Goal: Task Accomplishment & Management: Use online tool/utility

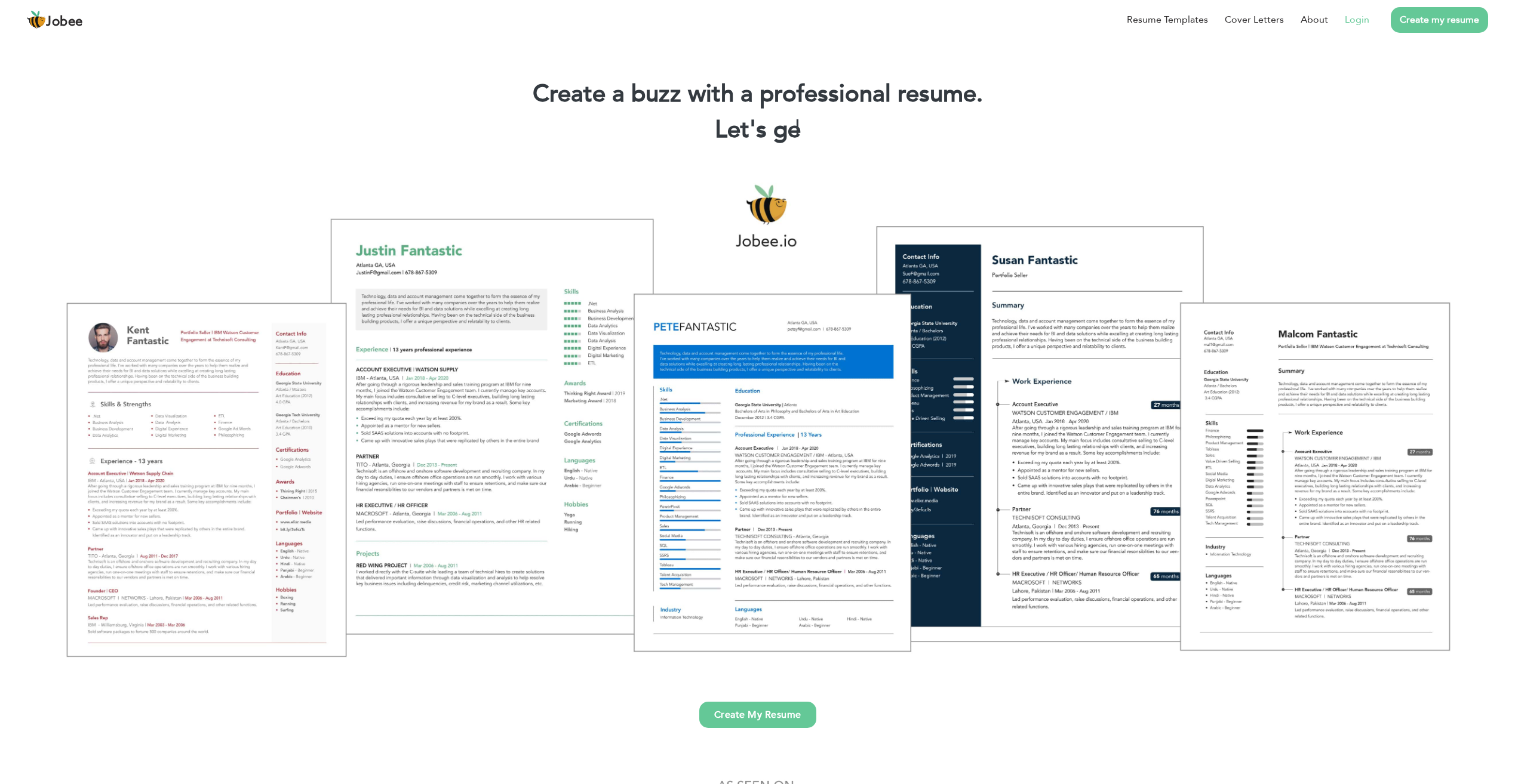
click at [1356, 20] on link "Login" at bounding box center [1357, 19] width 24 height 14
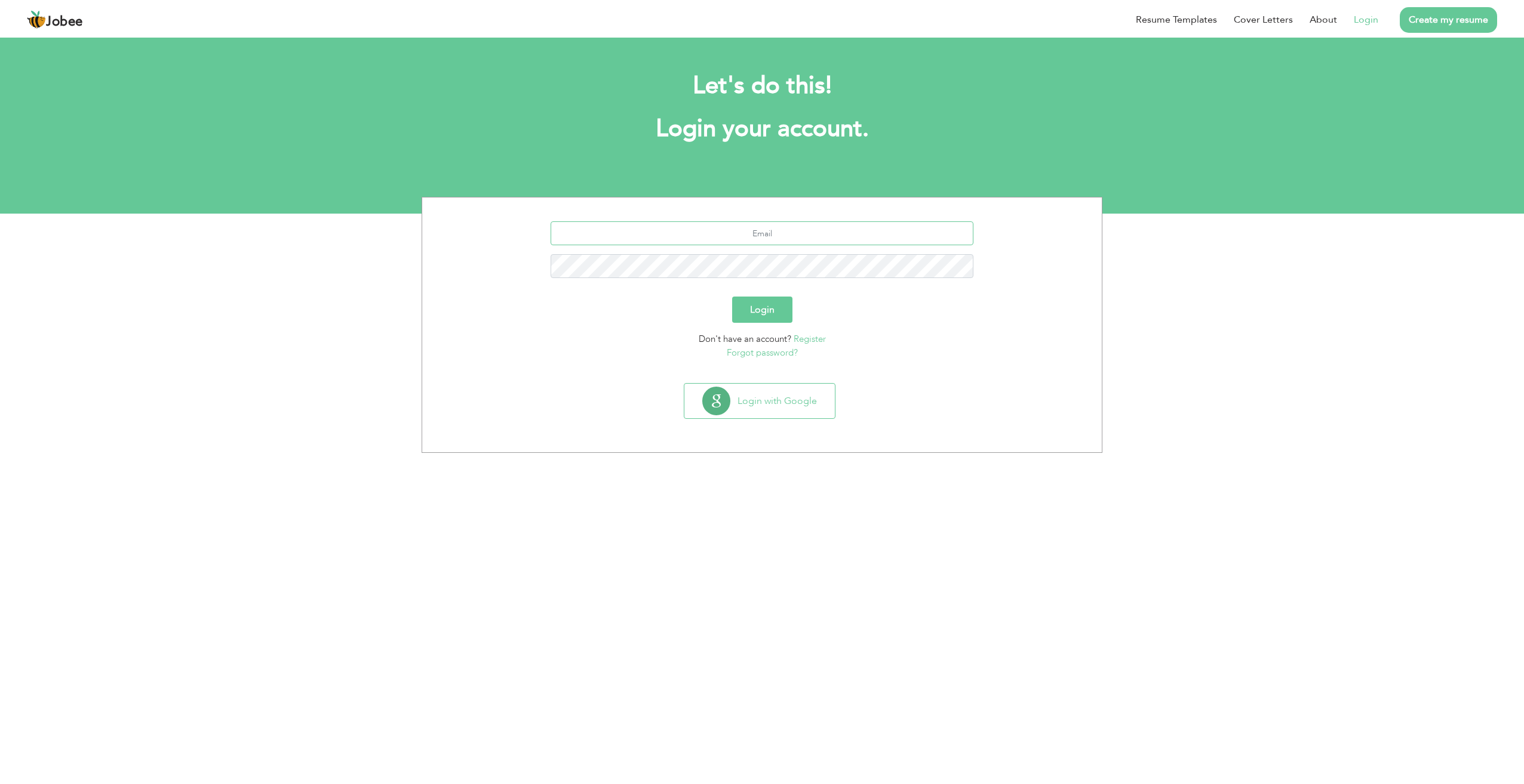
click at [783, 233] on input "text" at bounding box center [762, 233] width 423 height 24
type input "[EMAIL_ADDRESS][DOMAIN_NAME]"
click at [732, 297] on button "Login" at bounding box center [762, 310] width 60 height 26
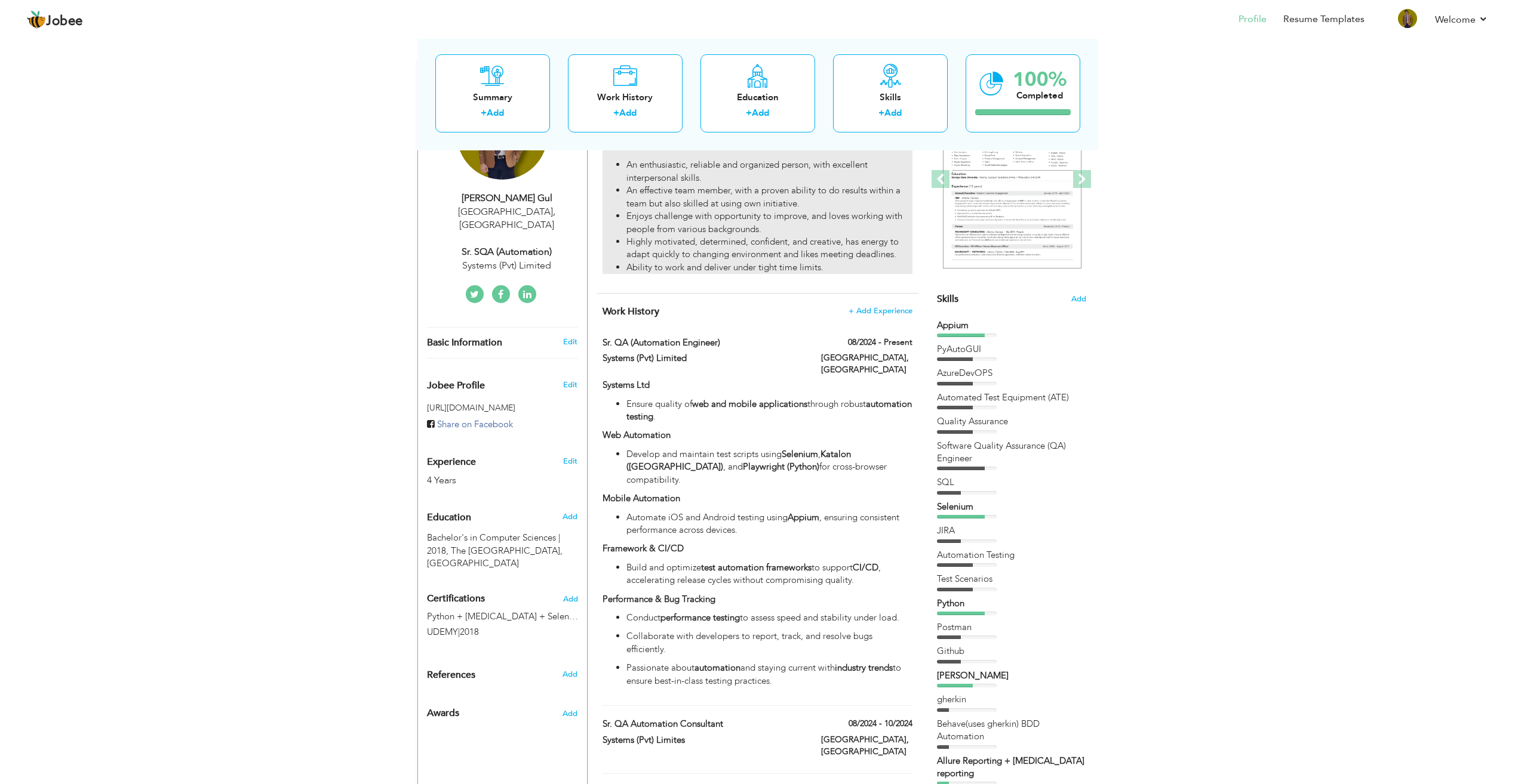
scroll to position [299, 0]
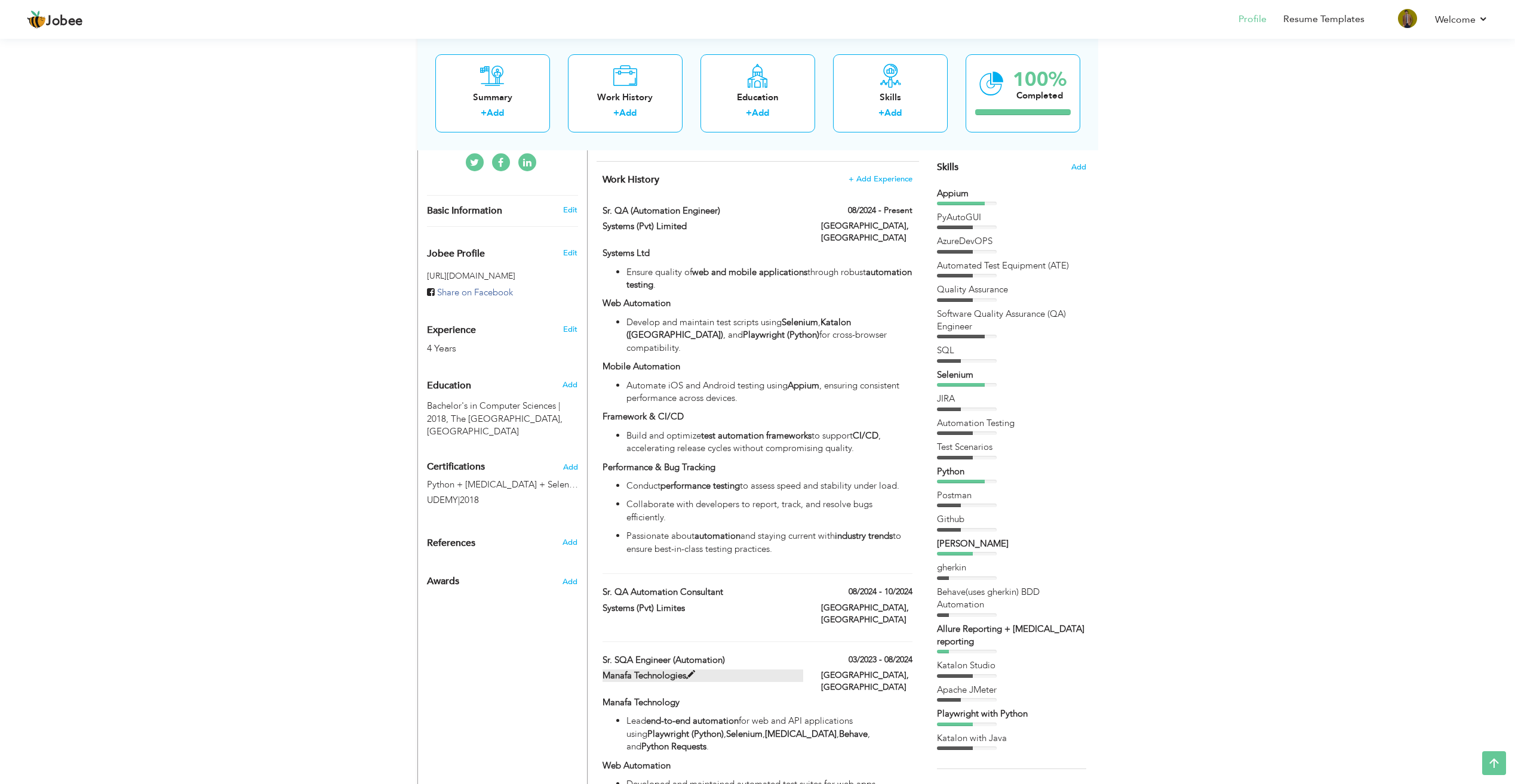
drag, startPoint x: 596, startPoint y: 174, endPoint x: 711, endPoint y: 637, distance: 477.1
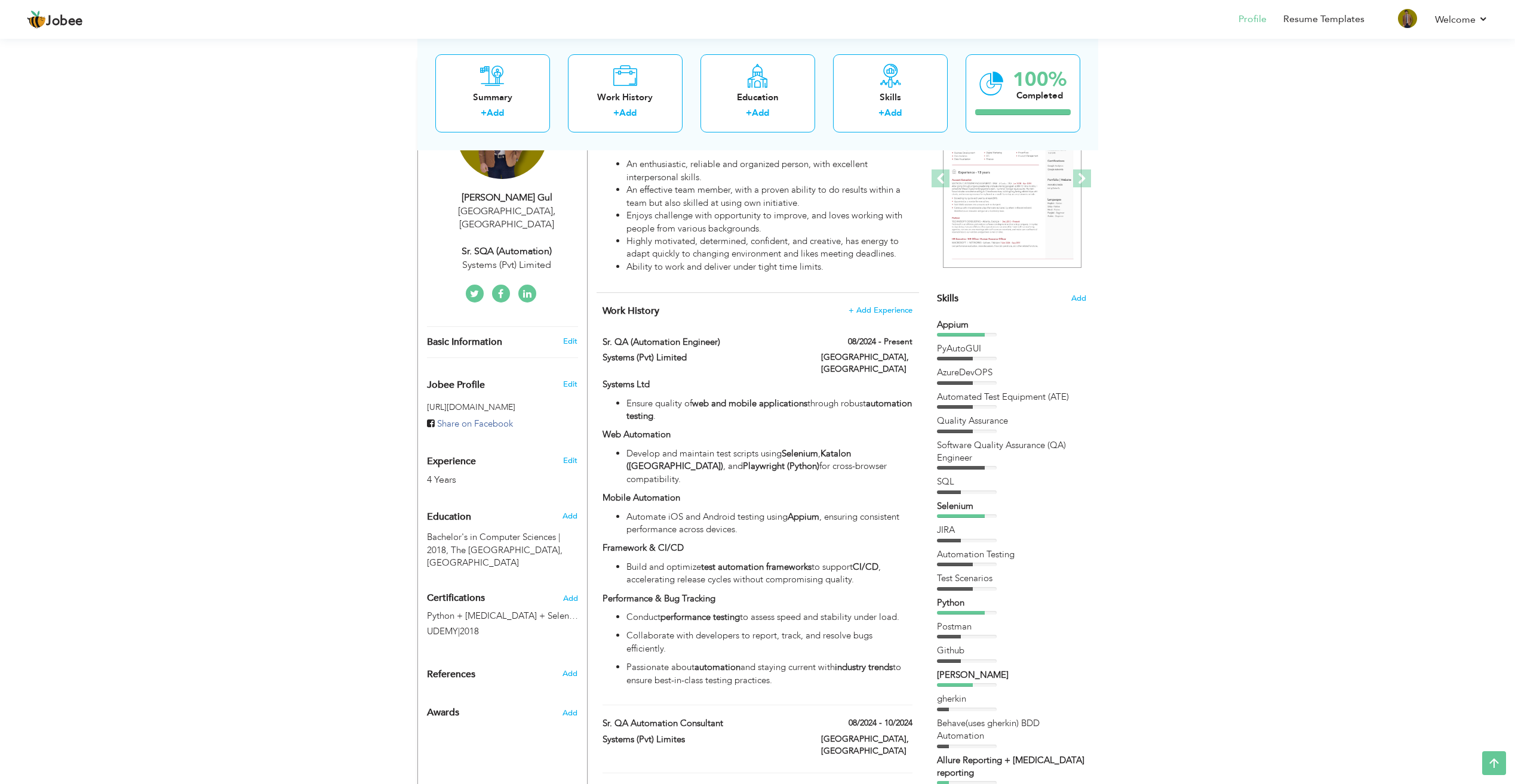
scroll to position [160, 0]
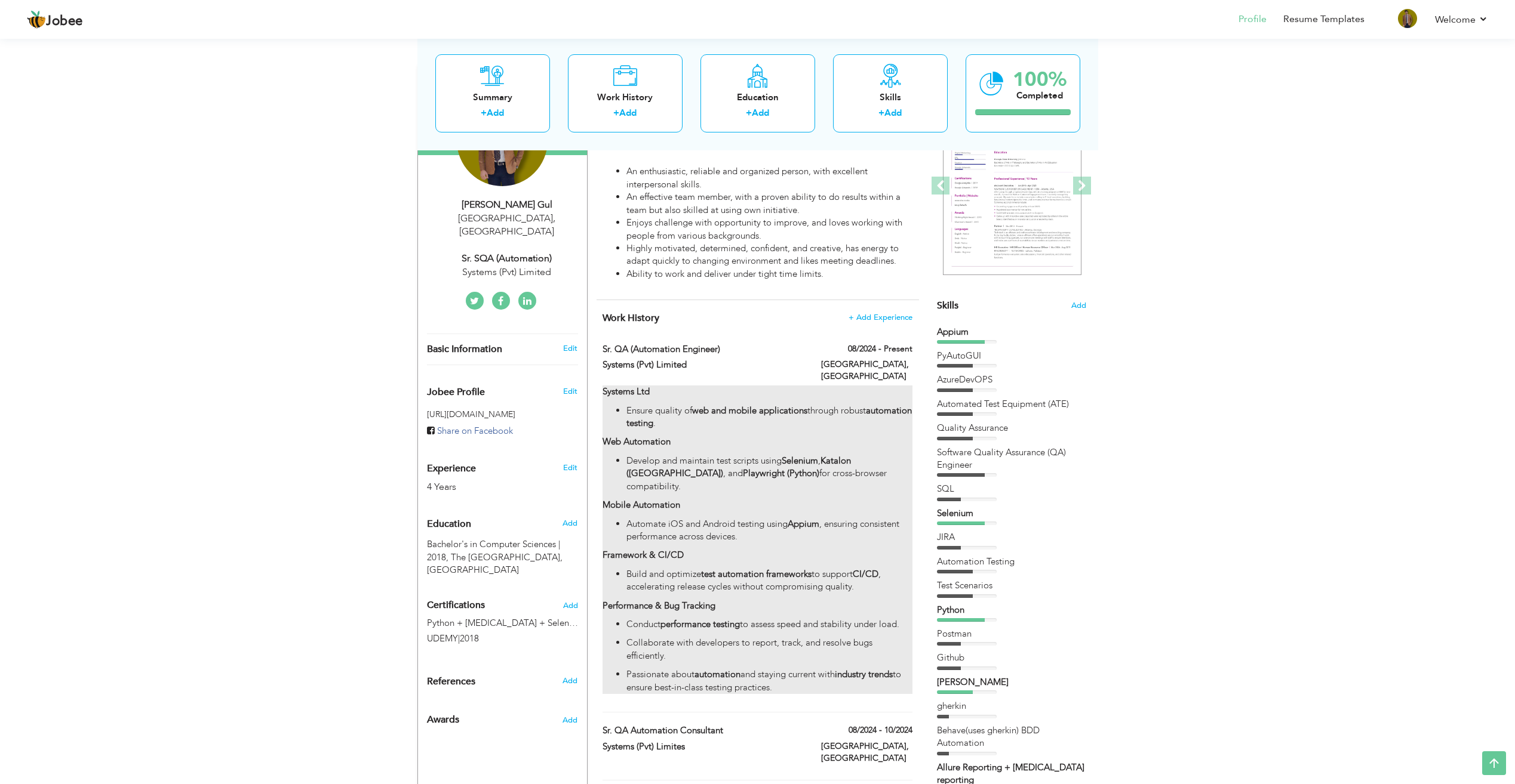
drag, startPoint x: 782, startPoint y: 666, endPoint x: 621, endPoint y: 417, distance: 296.5
click at [621, 417] on div "Systems Ltd Ensure quality of web and mobile applications through robust automa…" at bounding box center [756, 540] width 309 height 309
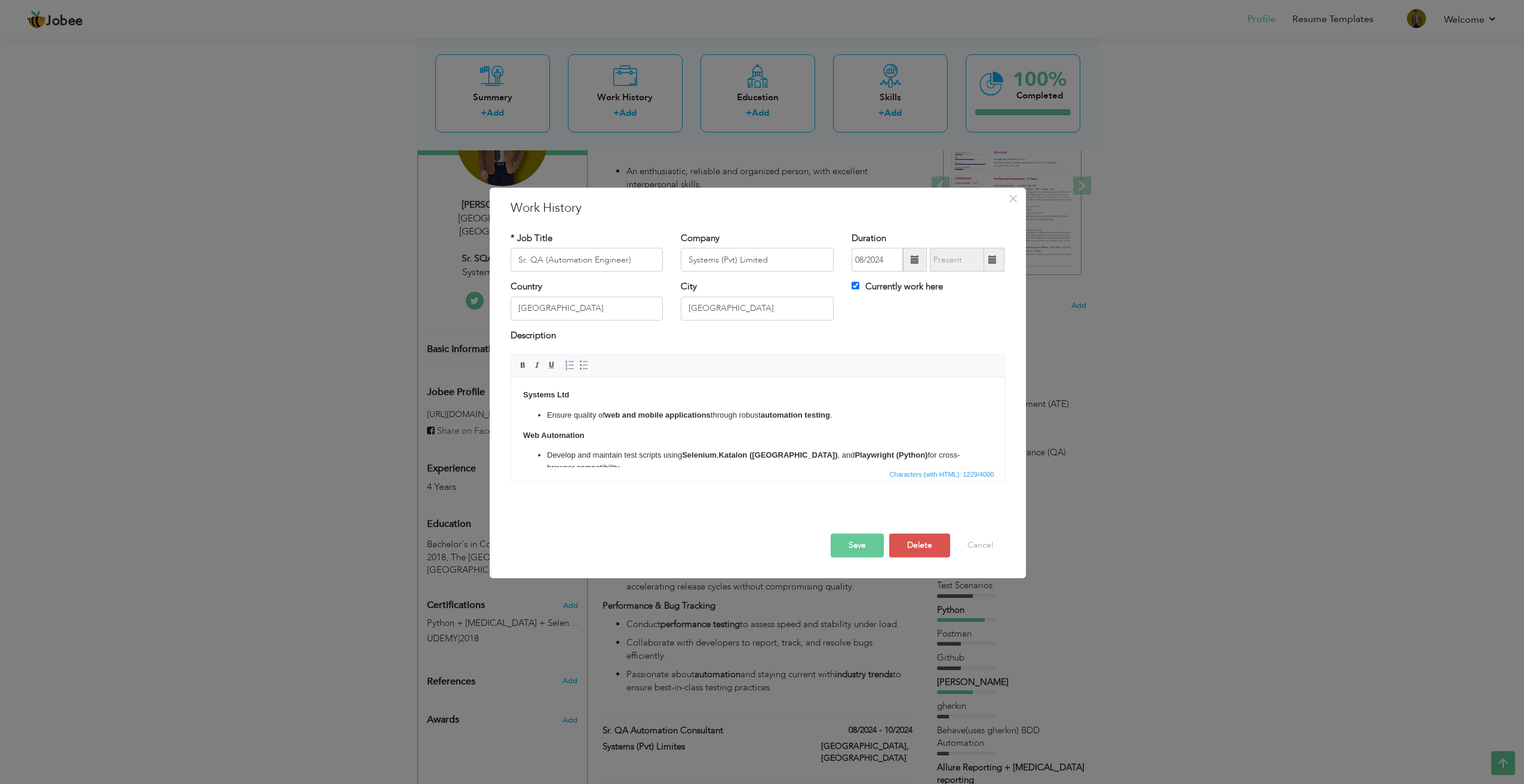
click at [1157, 414] on div "× Work History * Job Title Sr. QA (Automation Engineer) Company Systems (Pvt) L…" at bounding box center [762, 392] width 1524 height 784
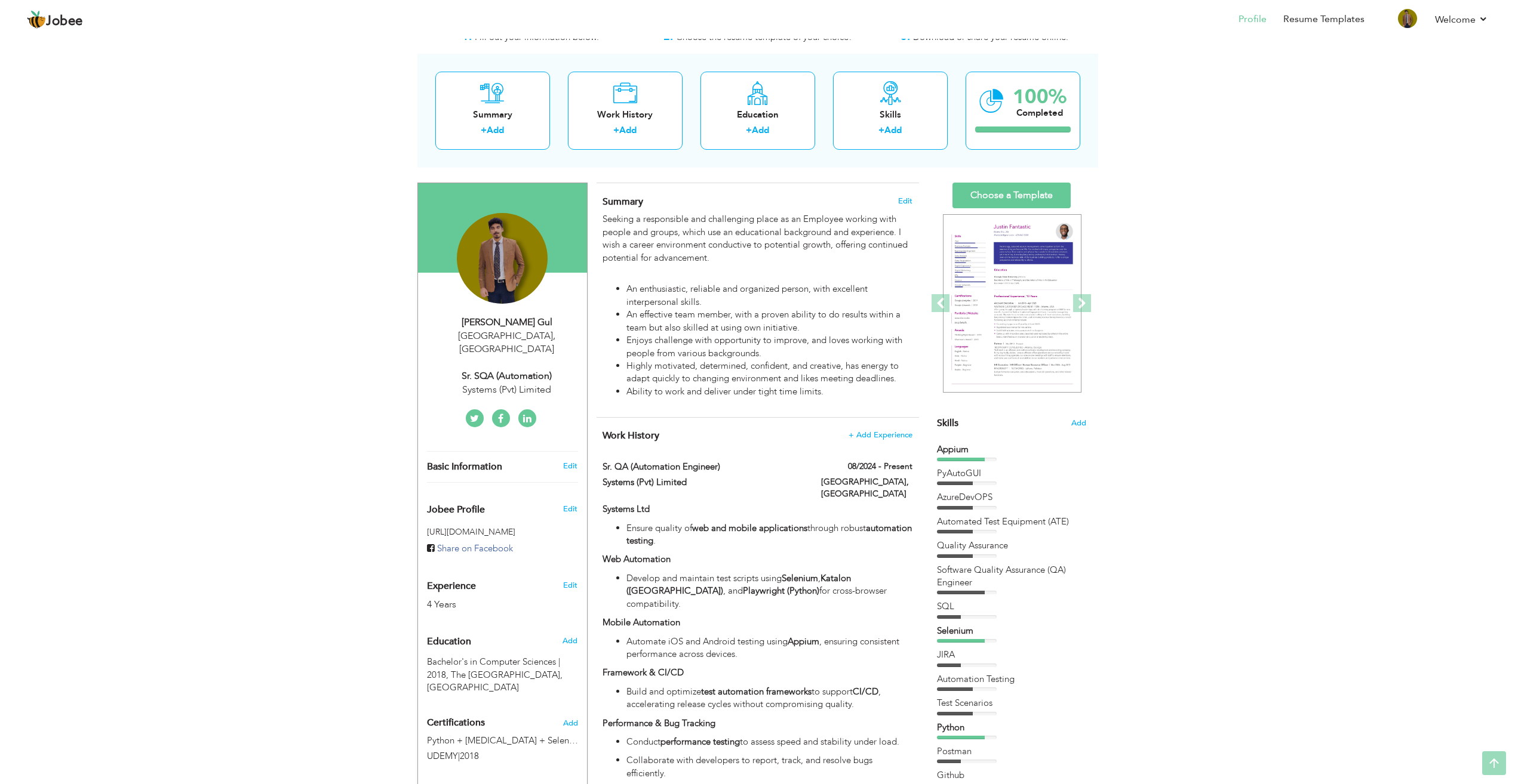
scroll to position [41, 0]
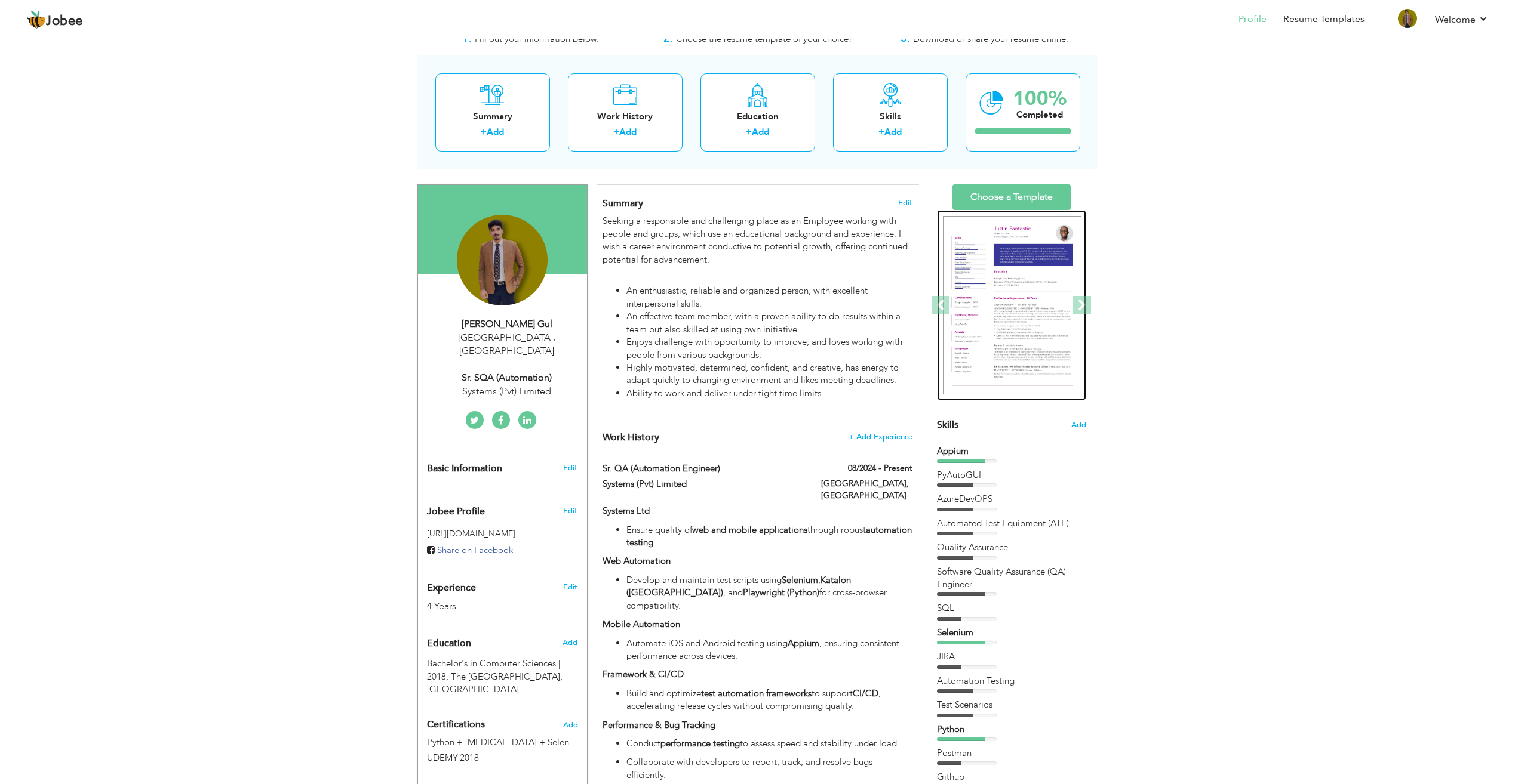
click at [1002, 320] on img at bounding box center [1012, 305] width 139 height 179
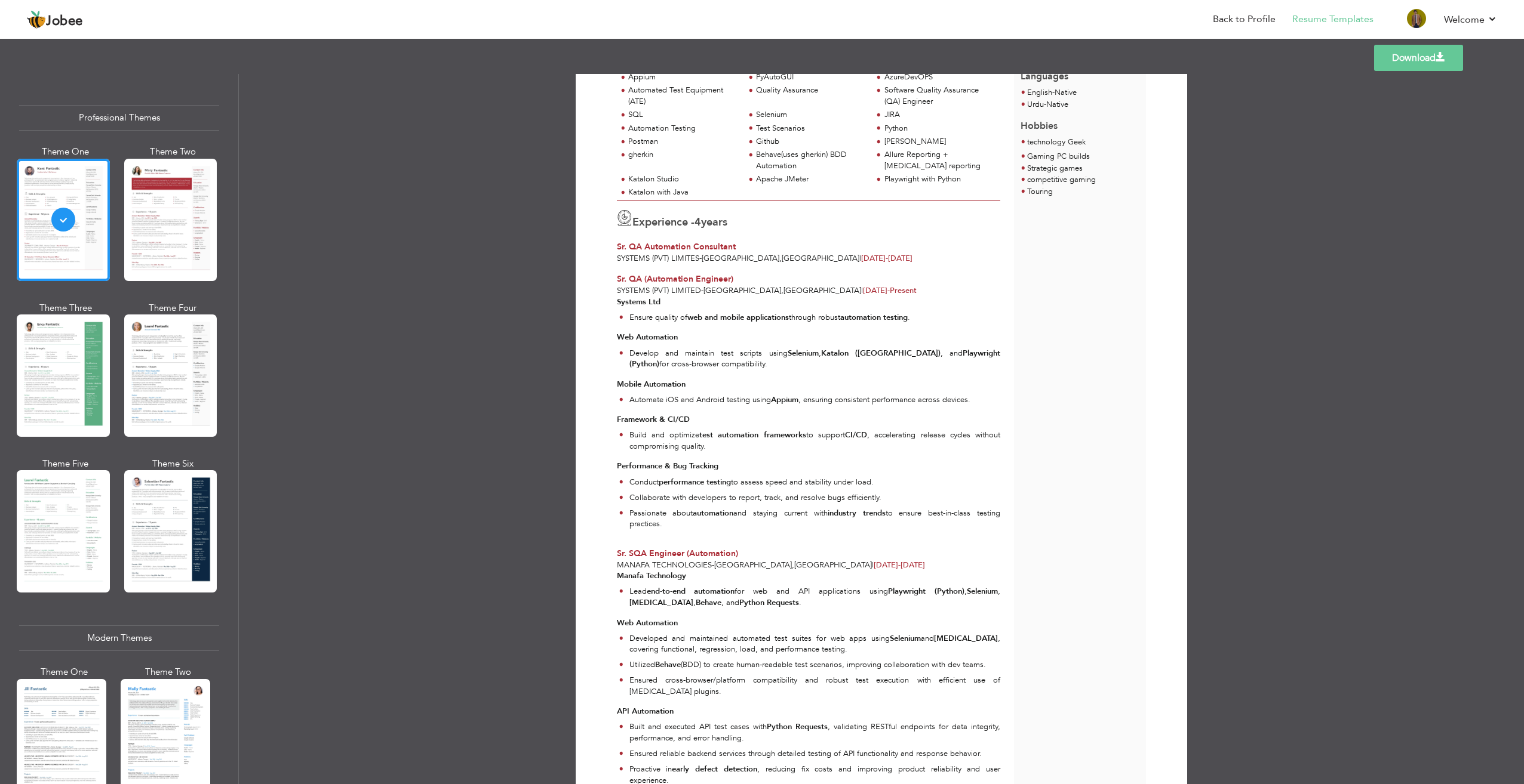
scroll to position [418, 0]
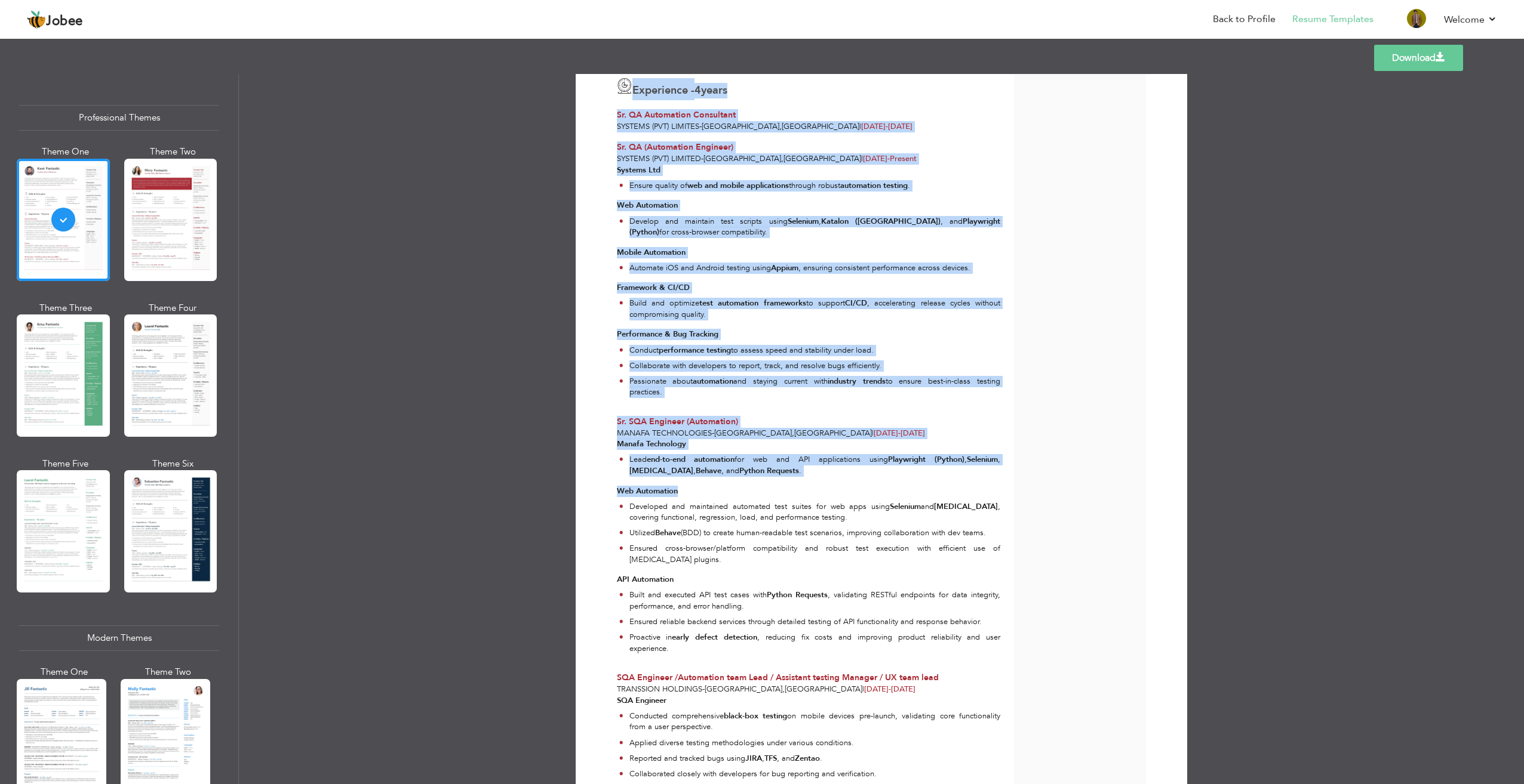
drag, startPoint x: 609, startPoint y: 413, endPoint x: 784, endPoint y: 494, distance: 192.8
click at [784, 494] on div "Download Azfer M. Gul Sr. SQA (Automation) at Systems (Pvt) Limited An enthusia…" at bounding box center [881, 692] width 570 height 2035
drag, startPoint x: 784, startPoint y: 494, endPoint x: 918, endPoint y: 417, distance: 154.5
click at [918, 417] on div "Sr. SQA Engineer (Automation)" at bounding box center [808, 422] width 384 height 12
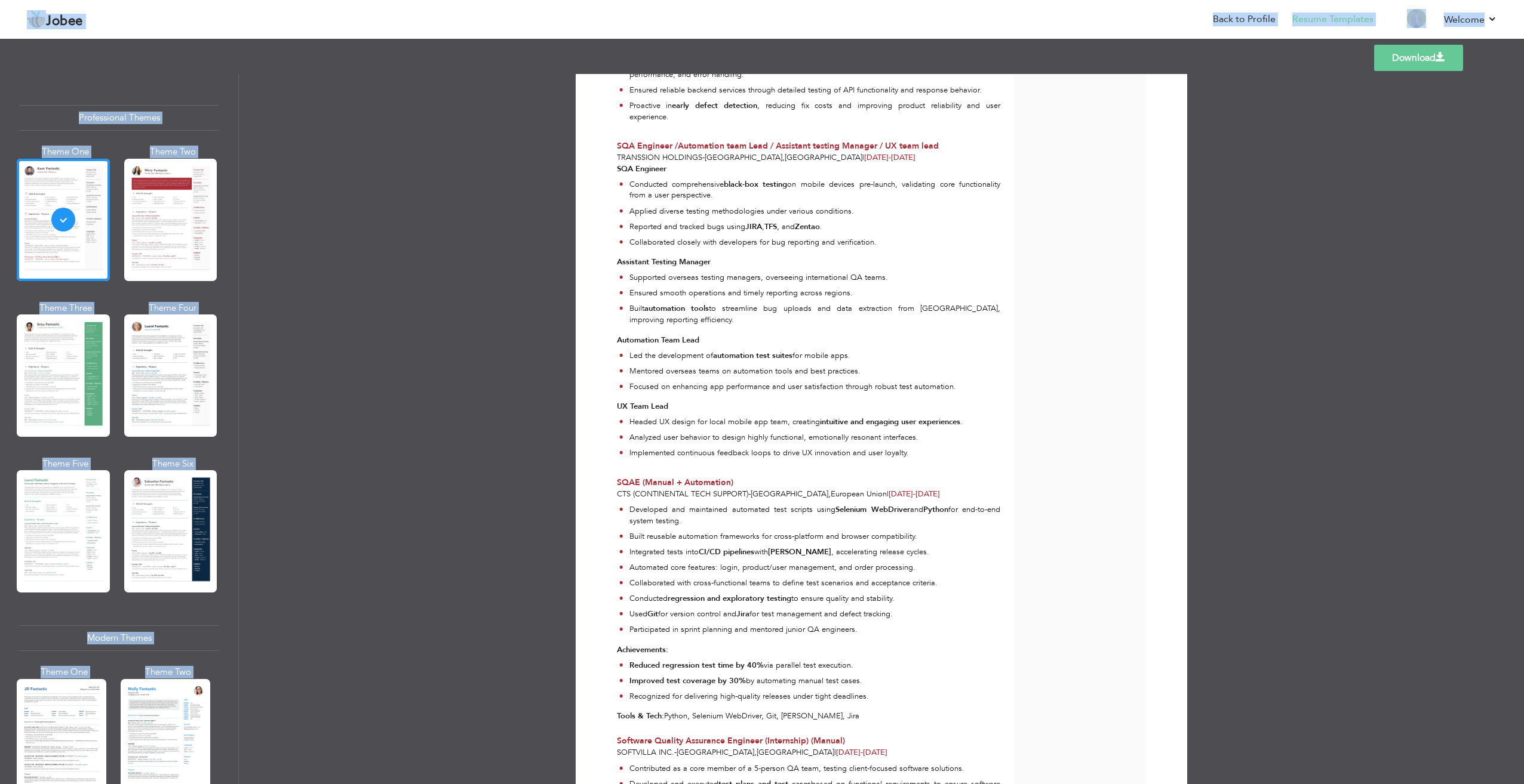
scroll to position [1371, 0]
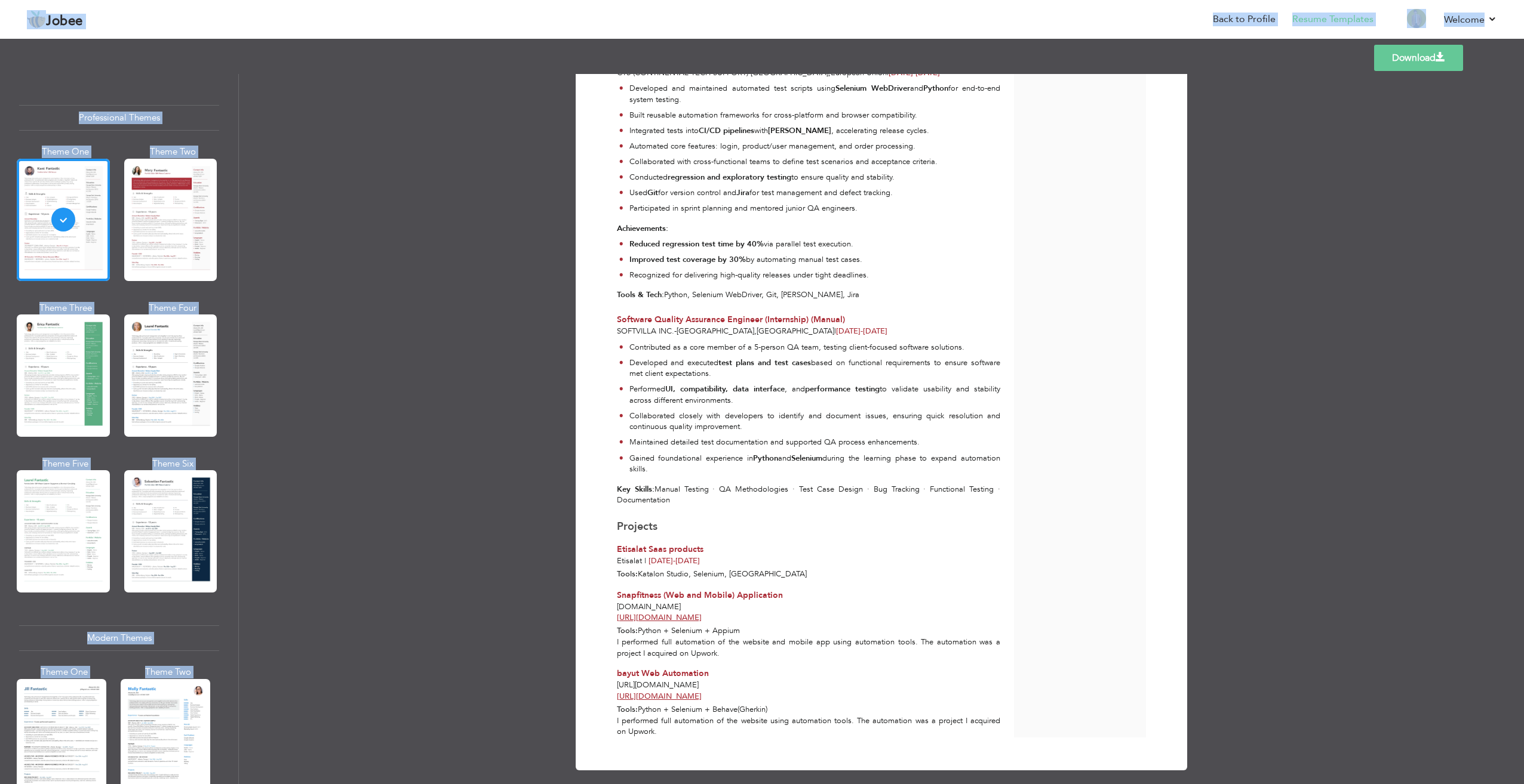
drag, startPoint x: 615, startPoint y: 419, endPoint x: 867, endPoint y: 453, distance: 254.3
copy div "Sr. SQA Engineer (Automation) Manafa Technologies - Lahore , Pakistan | Mar 202…"
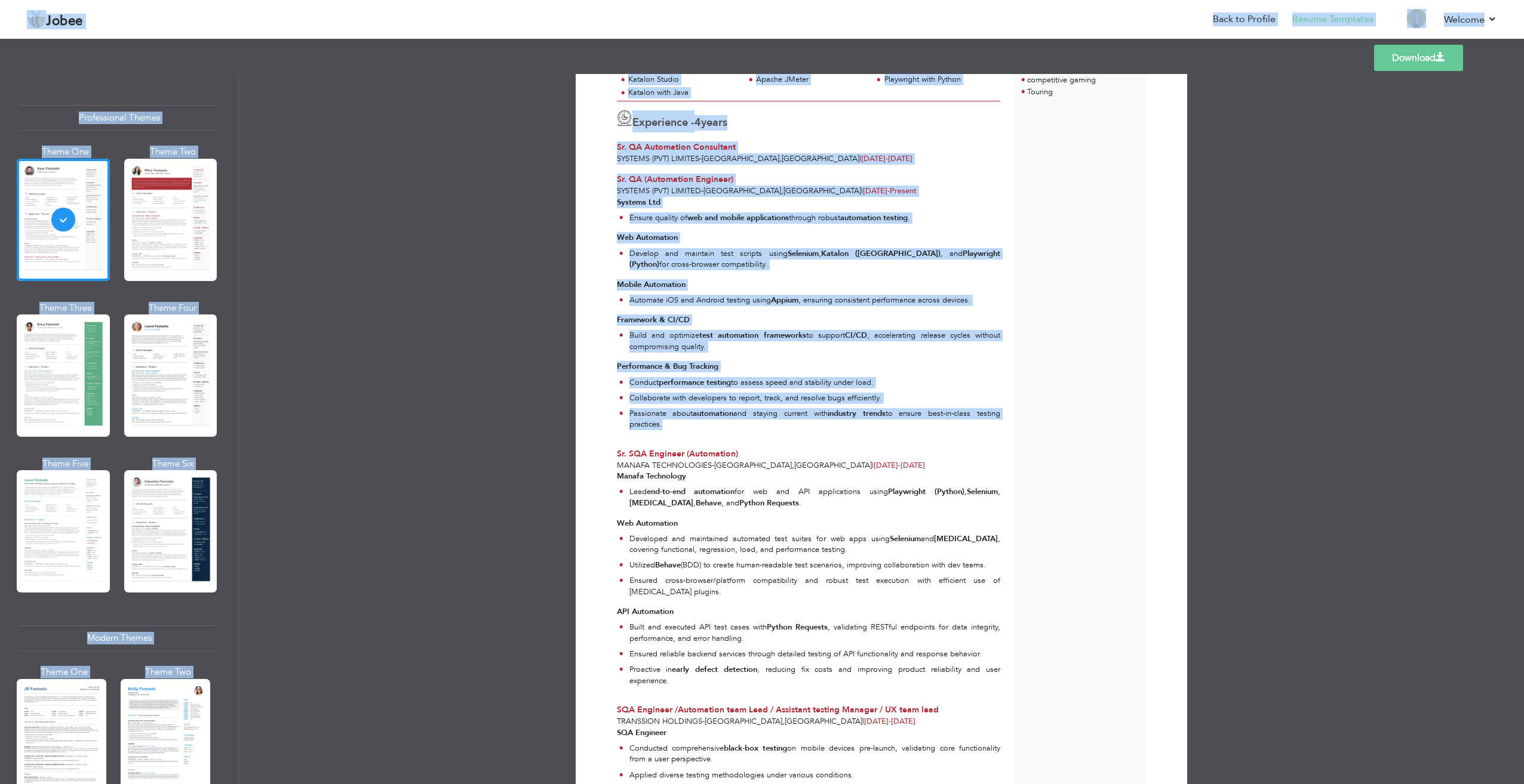
scroll to position [356, 0]
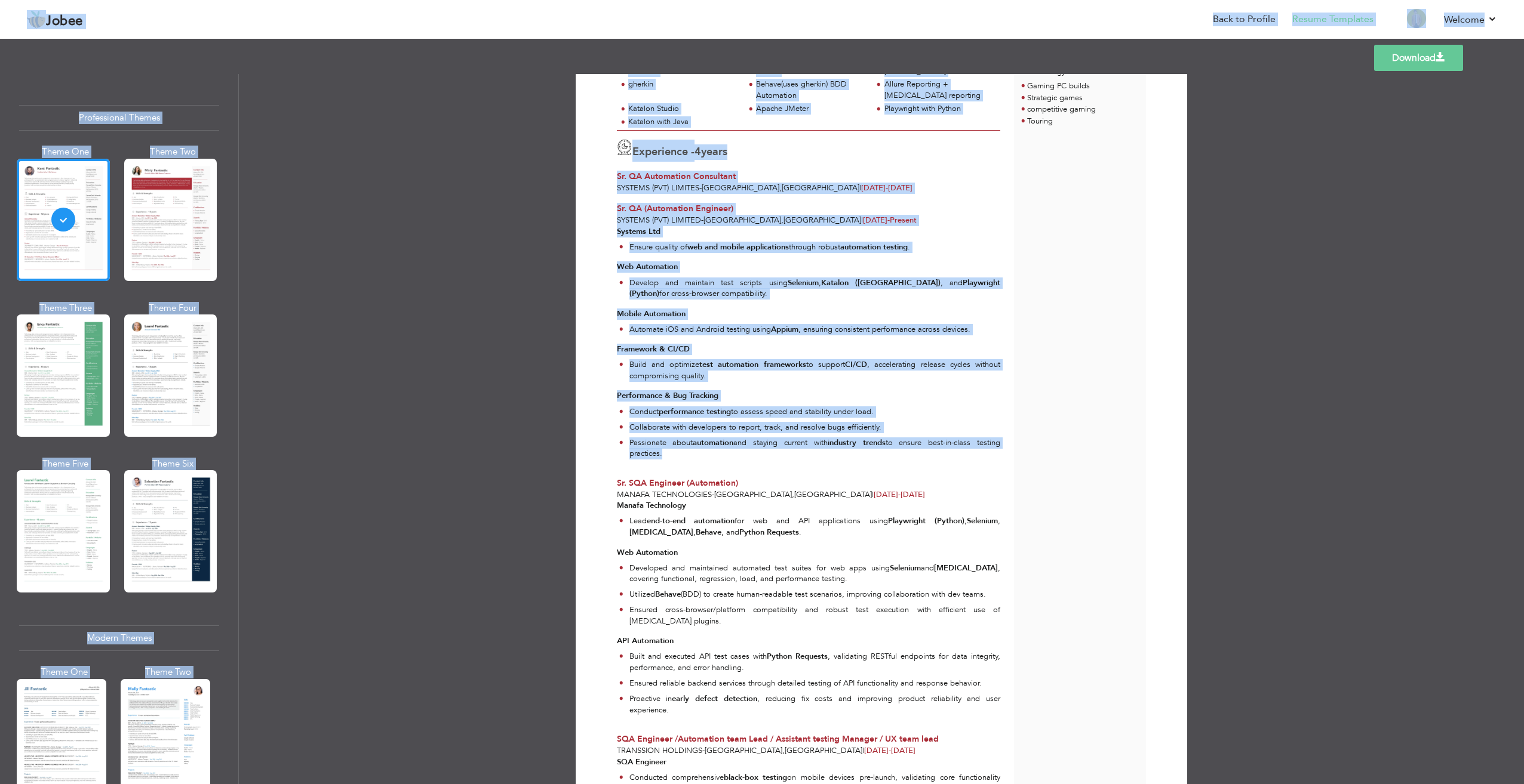
copy div "Systems (Pvt) Limited - Lahore , Pakistan | Aug 2024 - Present Systems Ltd Ensu…"
drag, startPoint x: 611, startPoint y: 220, endPoint x: 1004, endPoint y: 454, distance: 457.4
click at [1004, 454] on div "Sr. QA (Automation Engineer) Systems (Pvt) Limited - Lahore , Pakistan | Aug 20…" at bounding box center [809, 335] width 397 height 265
click at [814, 443] on p "Passionate about automation and staying current with industry trends to ensure …" at bounding box center [815, 449] width 371 height 22
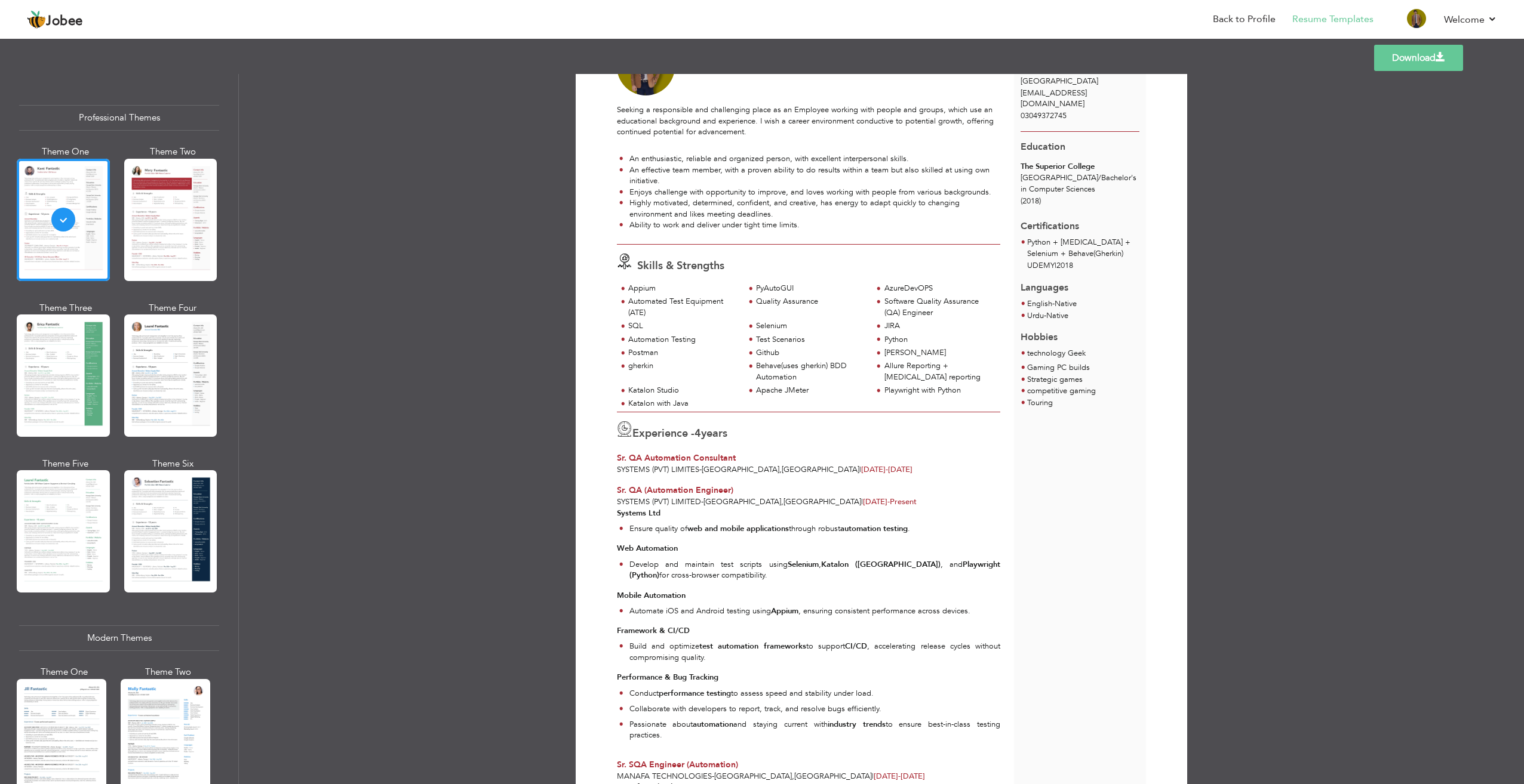
scroll to position [0, 0]
